Goal: Complete application form

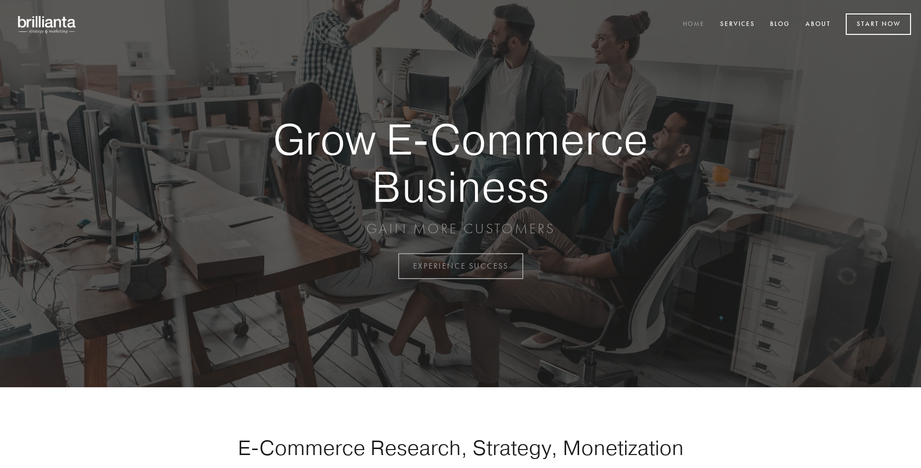
scroll to position [2613, 0]
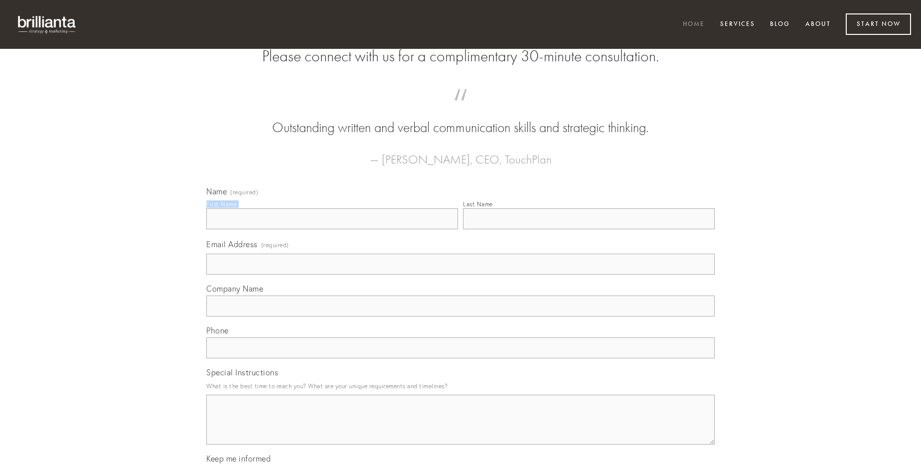
type input "[PERSON_NAME]"
click at [589, 229] on input "Last Name" at bounding box center [589, 218] width 252 height 21
type input "[PERSON_NAME]"
click at [461, 275] on input "Email Address (required)" at bounding box center [460, 264] width 508 height 21
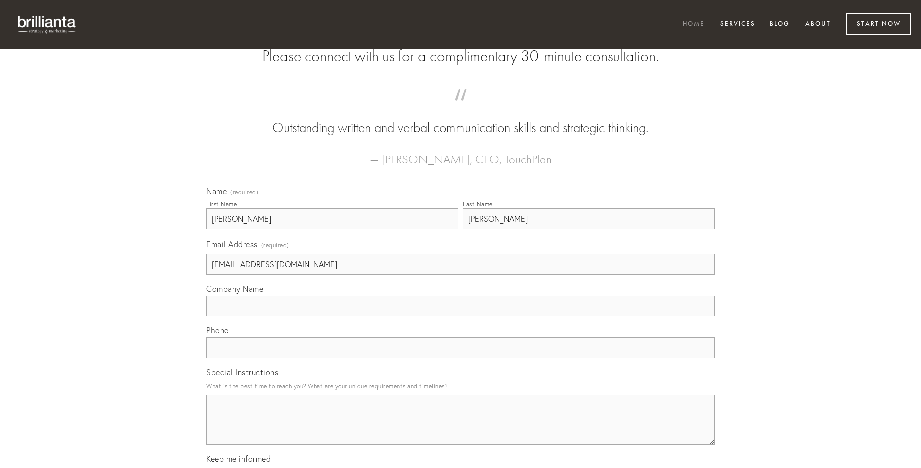
type input "[EMAIL_ADDRESS][DOMAIN_NAME]"
click at [461, 316] on input "Company Name" at bounding box center [460, 306] width 508 height 21
type input "cruciamentum"
click at [461, 358] on input "text" at bounding box center [460, 347] width 508 height 21
click at [461, 429] on textarea "Special Instructions" at bounding box center [460, 420] width 508 height 50
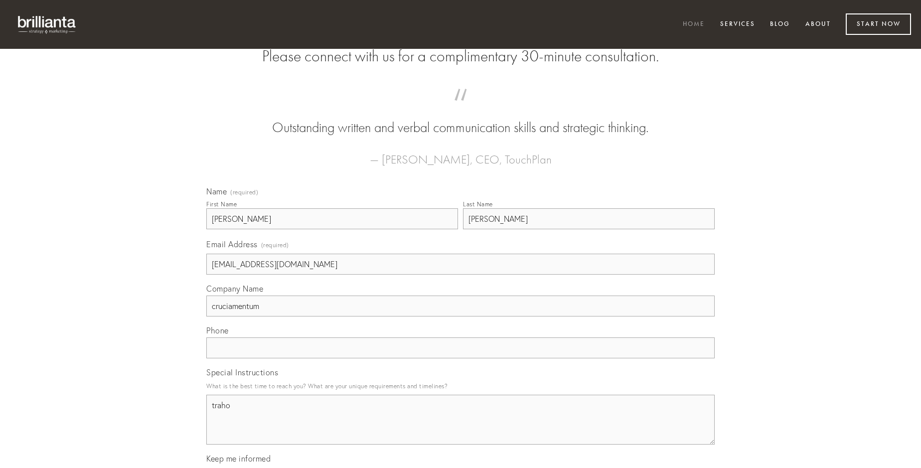
type textarea "traho"
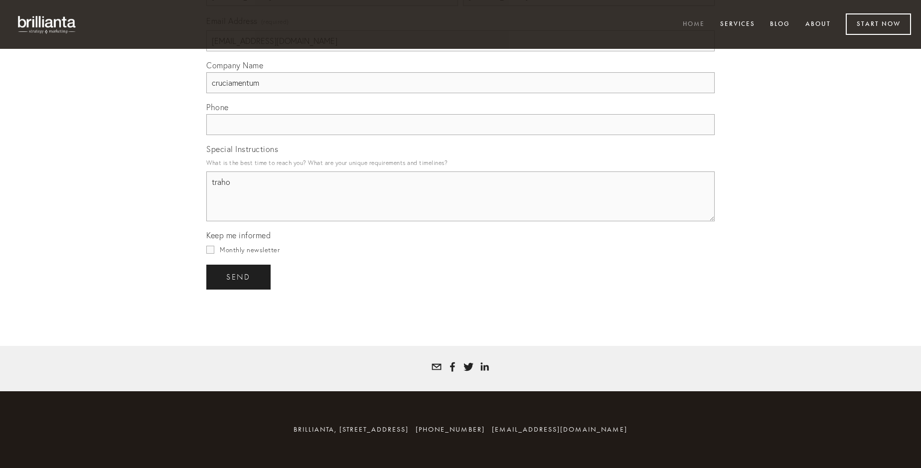
click at [239, 277] on span "send" at bounding box center [238, 277] width 24 height 9
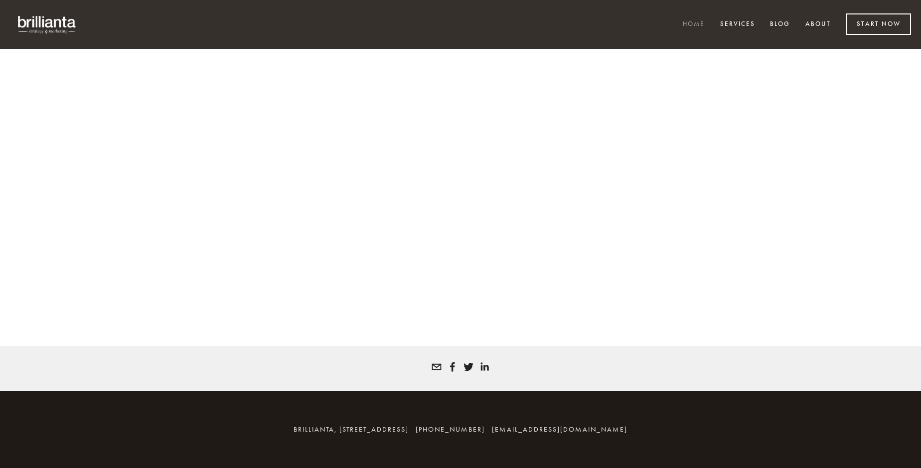
scroll to position [2599, 0]
